Goal: Navigation & Orientation: Find specific page/section

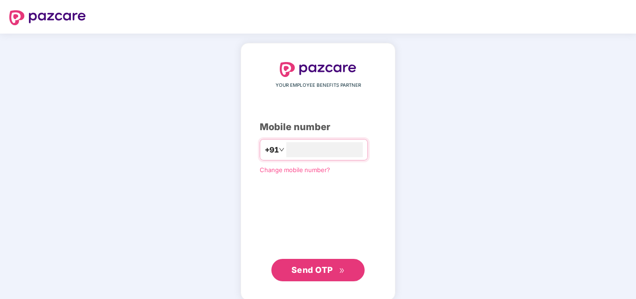
type input "**********"
click at [317, 275] on span "Send OTP" at bounding box center [318, 270] width 54 height 13
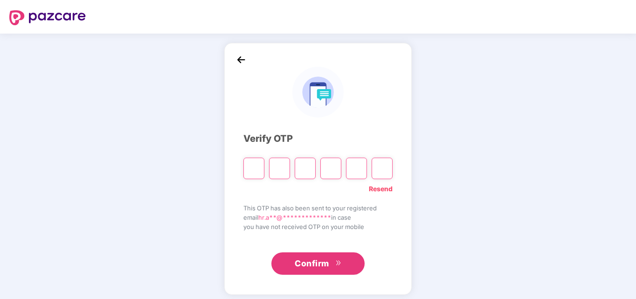
type input "*"
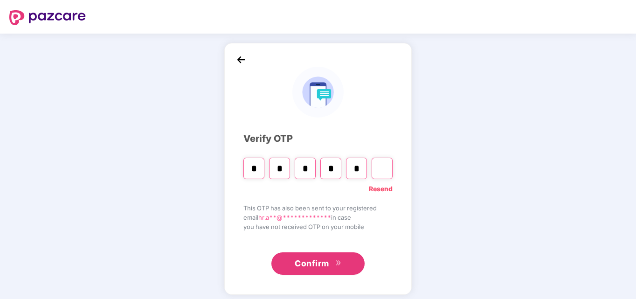
type input "*"
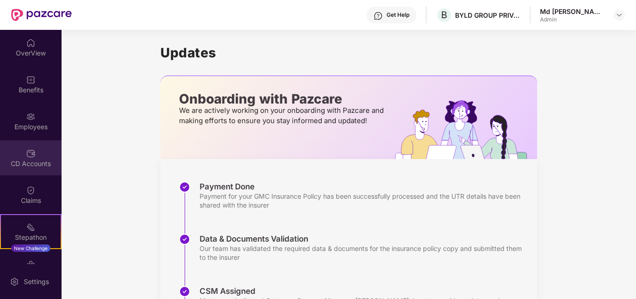
click at [28, 158] on div "CD Accounts" at bounding box center [31, 157] width 62 height 35
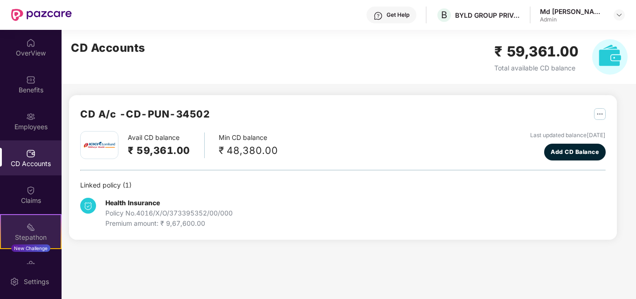
click at [32, 234] on div "Stepathon" at bounding box center [31, 237] width 60 height 9
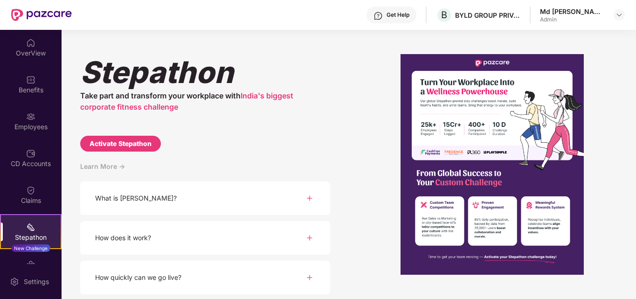
click at [160, 200] on div "What is [PERSON_NAME]?" at bounding box center [205, 198] width 250 height 34
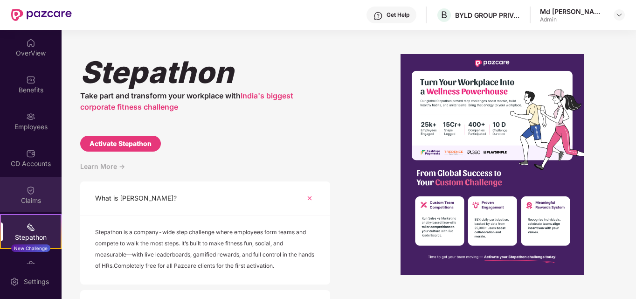
click at [34, 203] on div "Claims" at bounding box center [31, 200] width 62 height 9
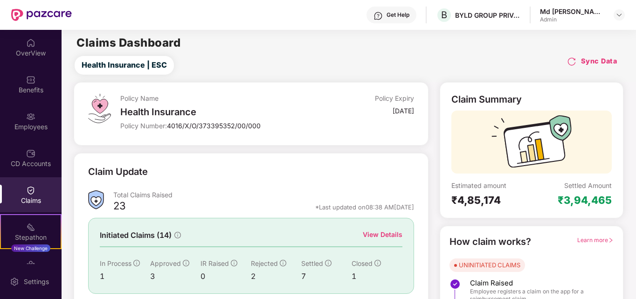
click at [30, 169] on div "CD Accounts" at bounding box center [31, 157] width 62 height 35
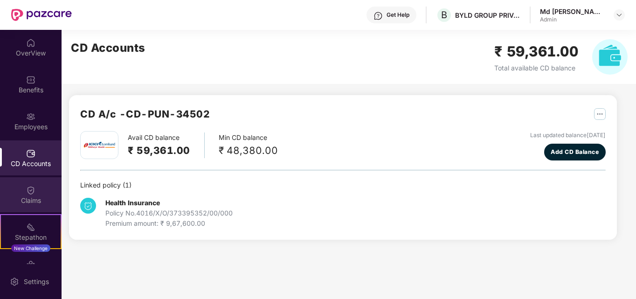
click at [28, 201] on div "Claims" at bounding box center [31, 200] width 62 height 9
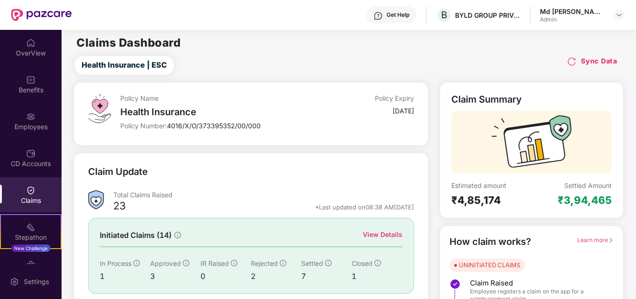
click at [151, 276] on div "3" at bounding box center [175, 277] width 50 height 12
click at [381, 235] on div "View Details" at bounding box center [383, 234] width 40 height 10
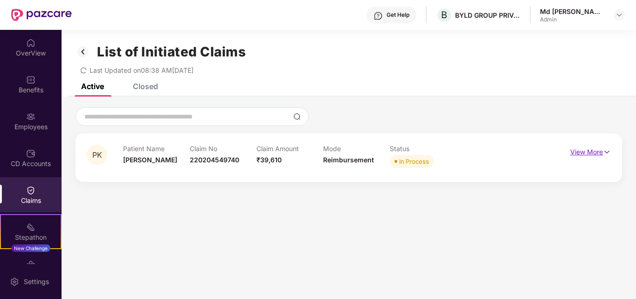
click at [586, 155] on p "View More" at bounding box center [590, 151] width 41 height 13
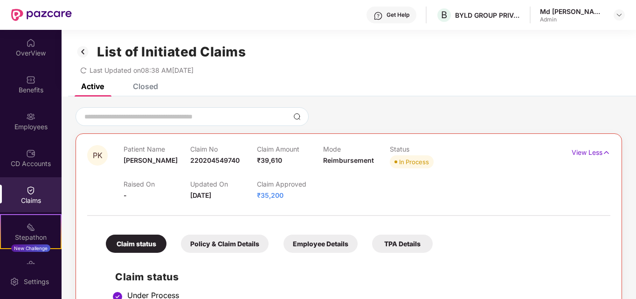
click at [28, 193] on img at bounding box center [30, 190] width 9 height 9
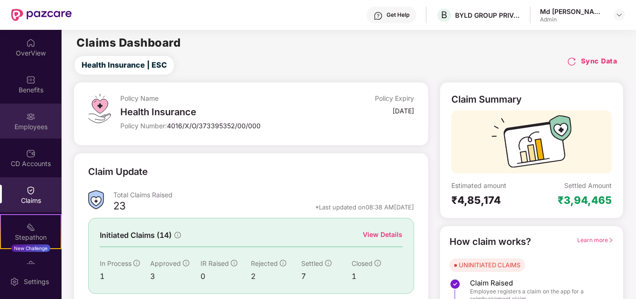
click at [33, 122] on div "Employees" at bounding box center [31, 126] width 62 height 9
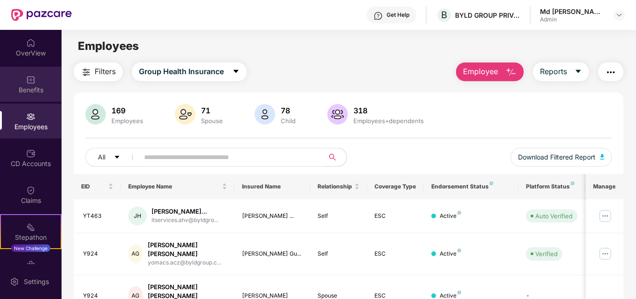
click at [29, 101] on div "Benefits" at bounding box center [31, 84] width 62 height 35
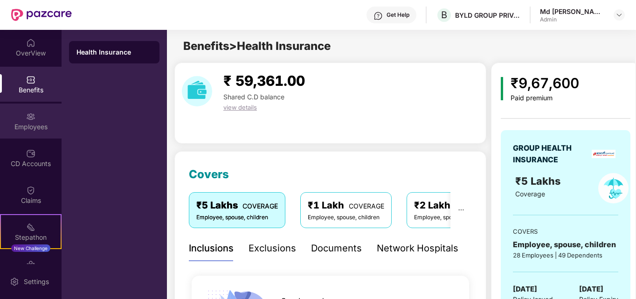
click at [29, 132] on div "Employees" at bounding box center [31, 121] width 62 height 35
